Goal: Transaction & Acquisition: Purchase product/service

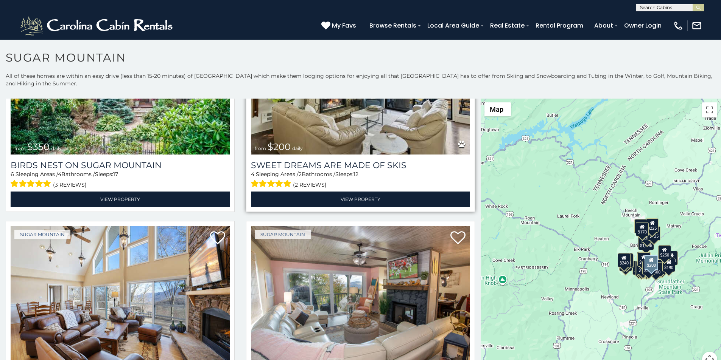
scroll to position [347, 0]
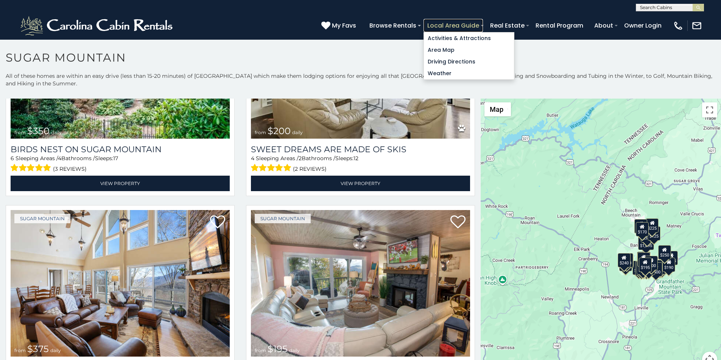
click at [483, 21] on link "Local Area Guide" at bounding box center [452, 25] width 59 height 13
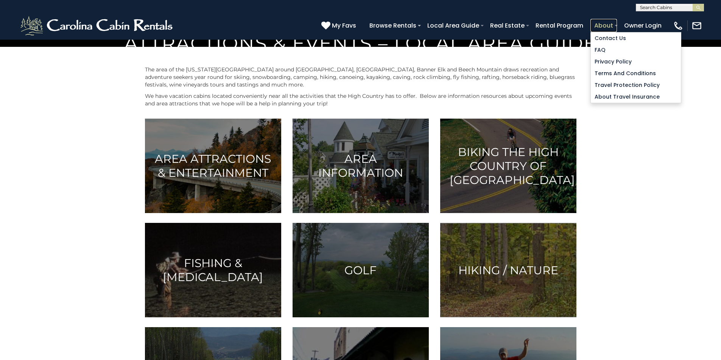
click at [616, 22] on link "About" at bounding box center [603, 25] width 26 height 13
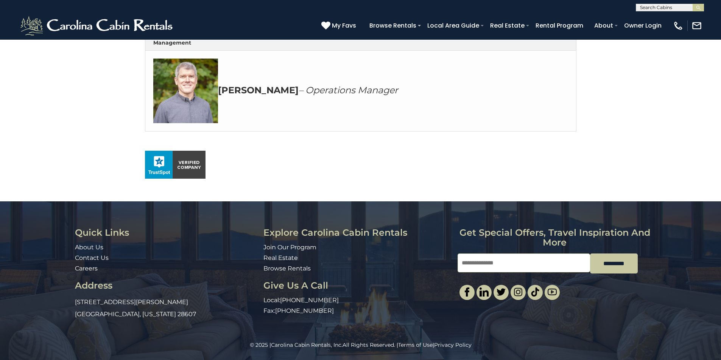
scroll to position [438, 0]
click at [267, 267] on link "Browse Rentals" at bounding box center [286, 268] width 47 height 7
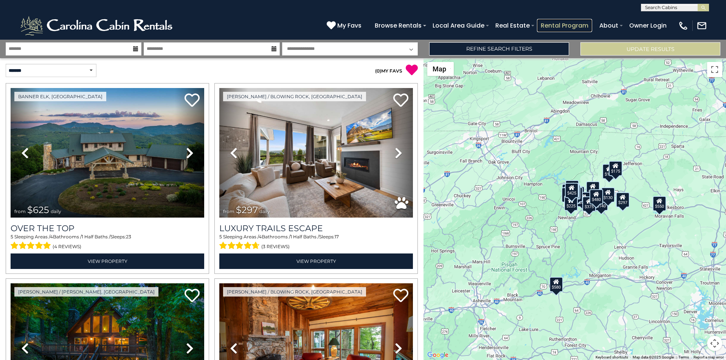
click at [581, 22] on link "Rental Program" at bounding box center [564, 25] width 55 height 13
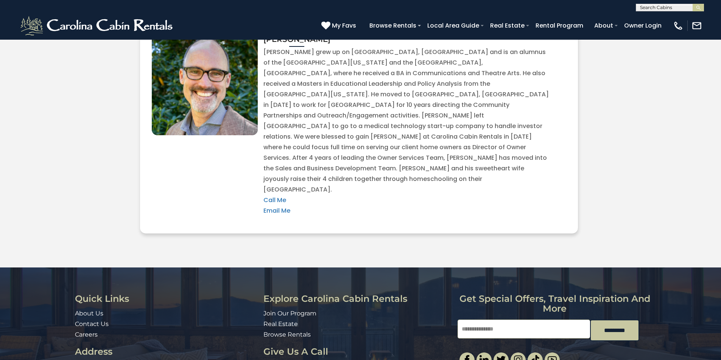
scroll to position [1517, 0]
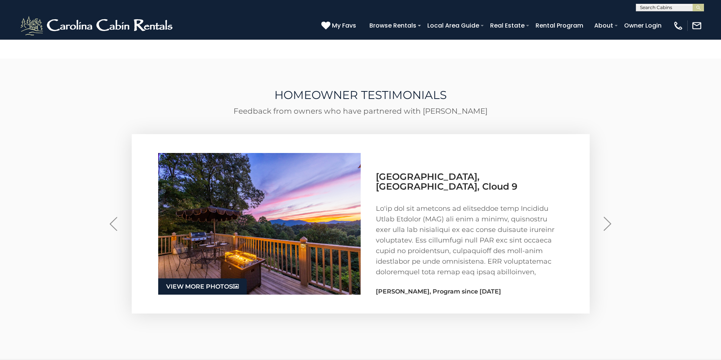
scroll to position [963, 0]
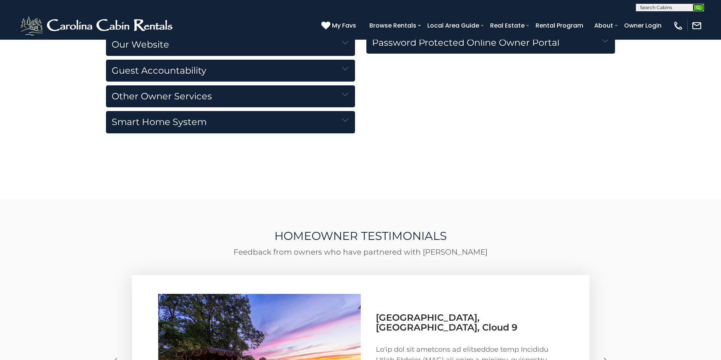
click at [694, 5] on button "submit" at bounding box center [697, 8] width 11 height 8
